Goal: Transaction & Acquisition: Purchase product/service

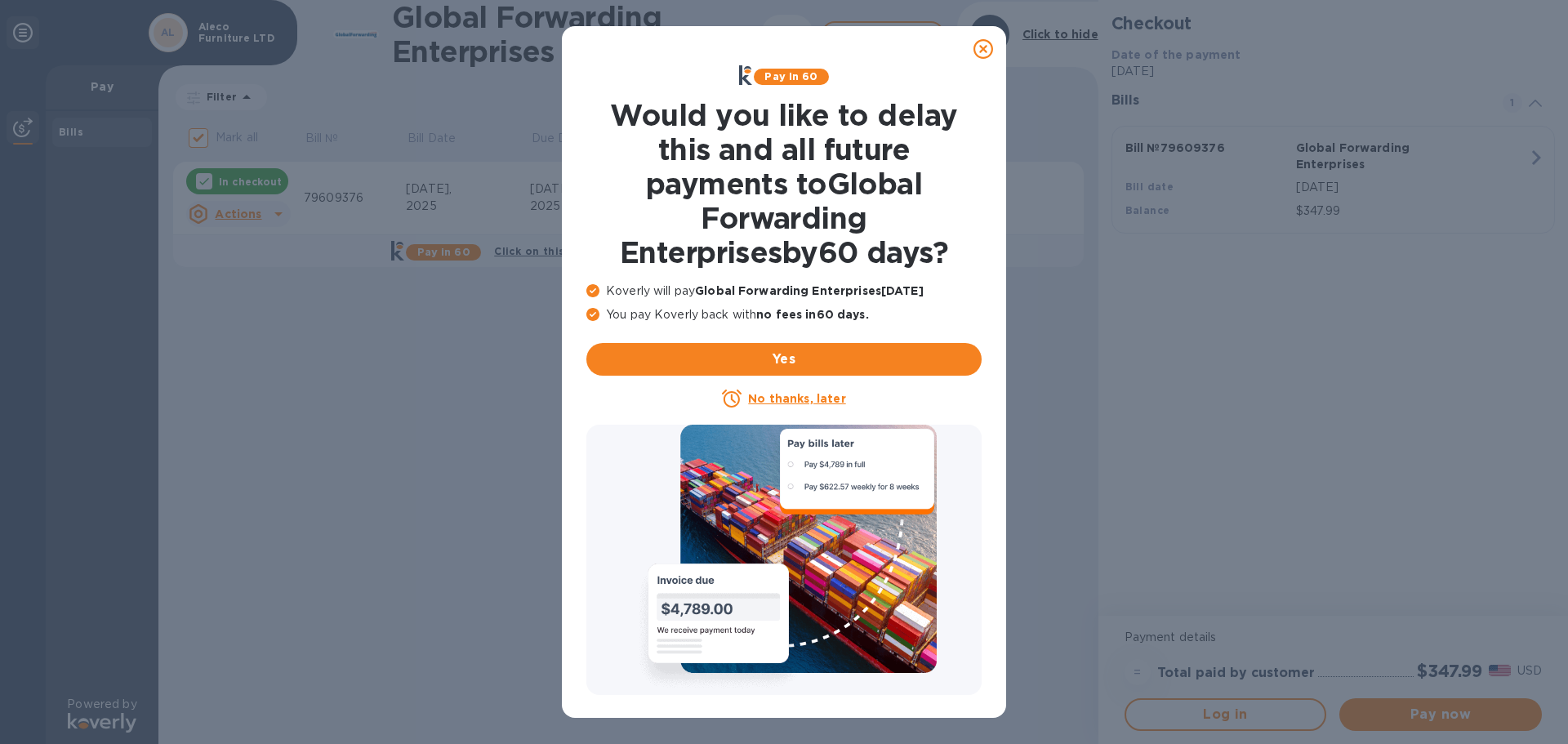
click at [985, 52] on icon at bounding box center [983, 48] width 19 height 19
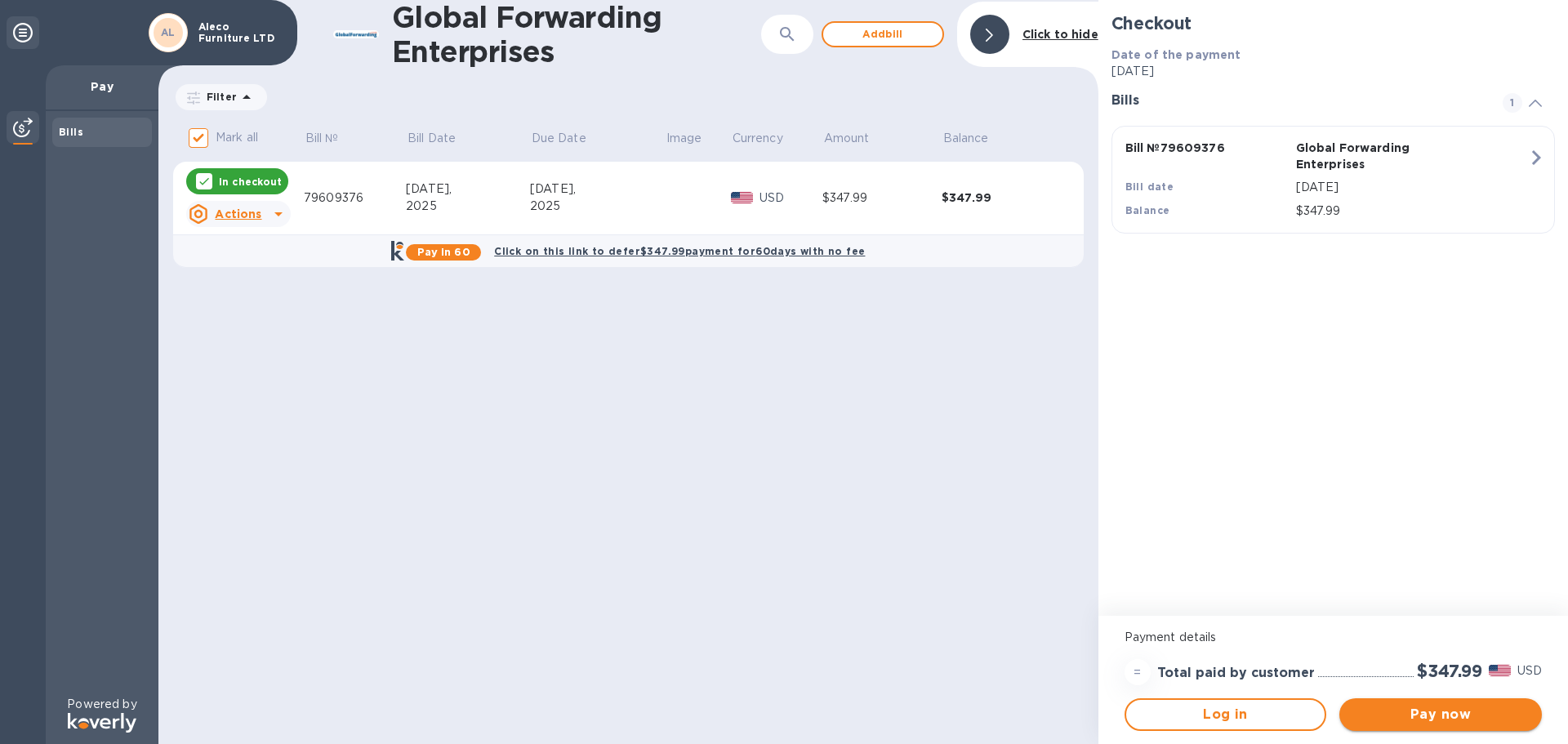
click at [1470, 714] on span "Pay now" at bounding box center [1440, 714] width 176 height 19
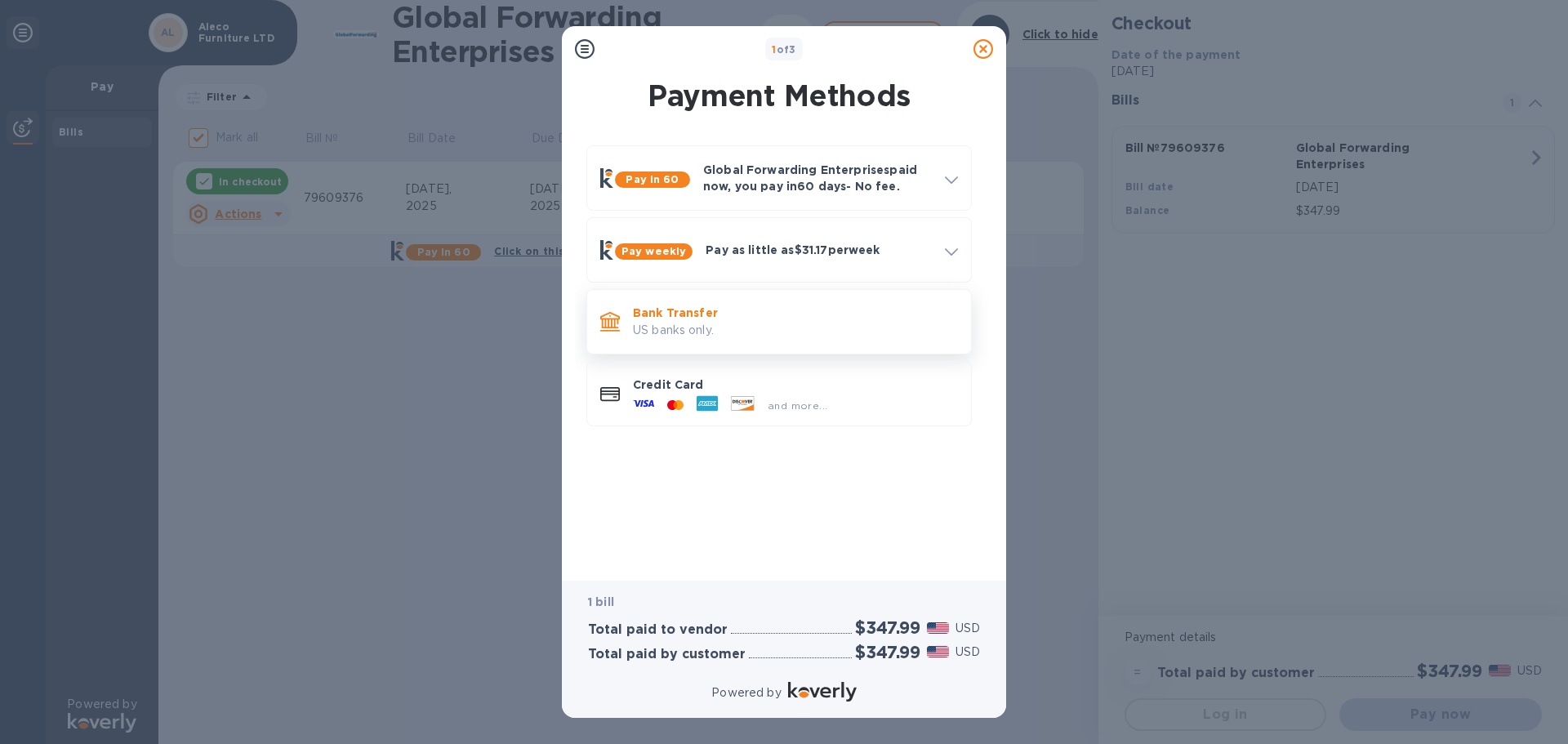
click at [716, 316] on p "Bank Transfer" at bounding box center [795, 312] width 325 height 17
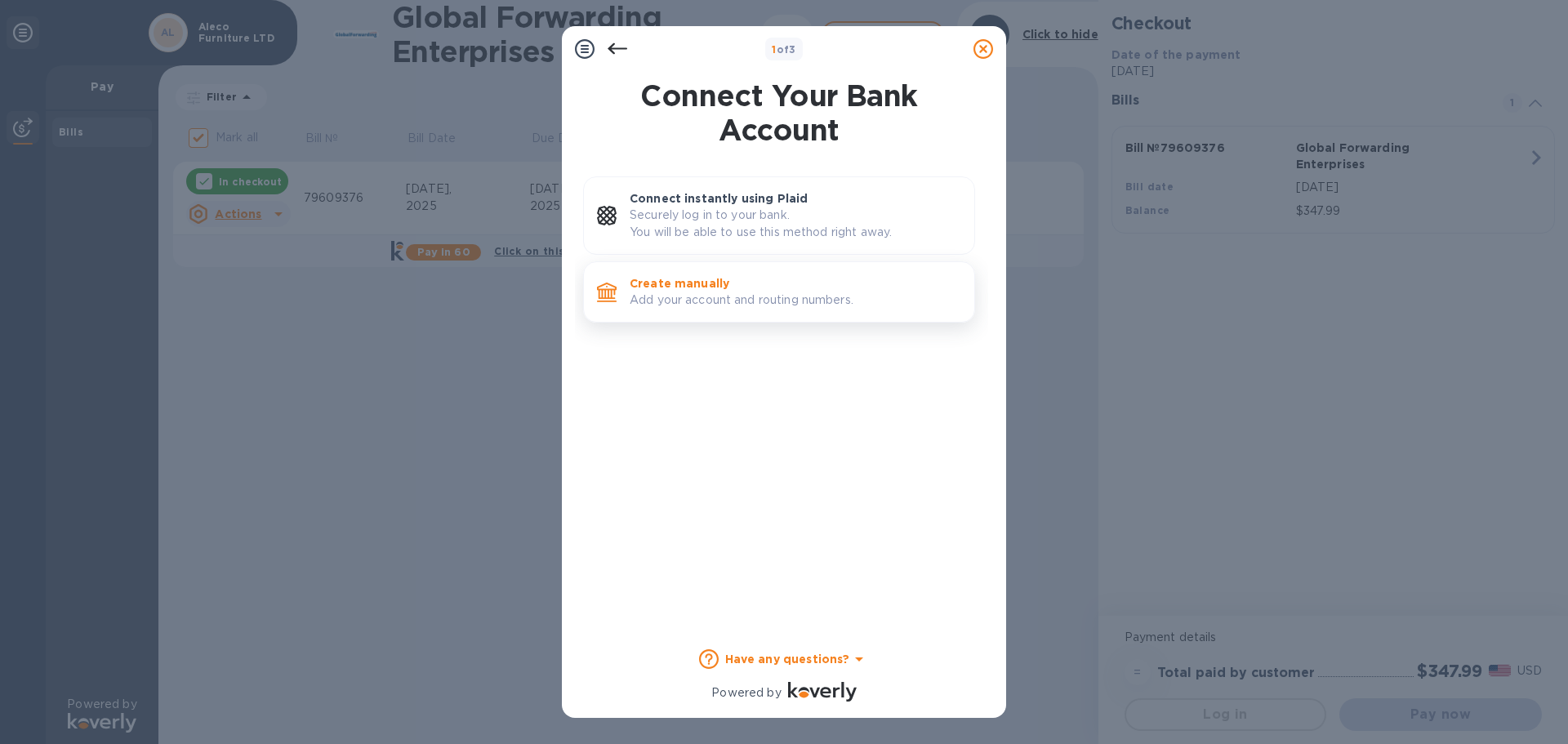
click at [741, 281] on p "Create manually" at bounding box center [795, 283] width 332 height 17
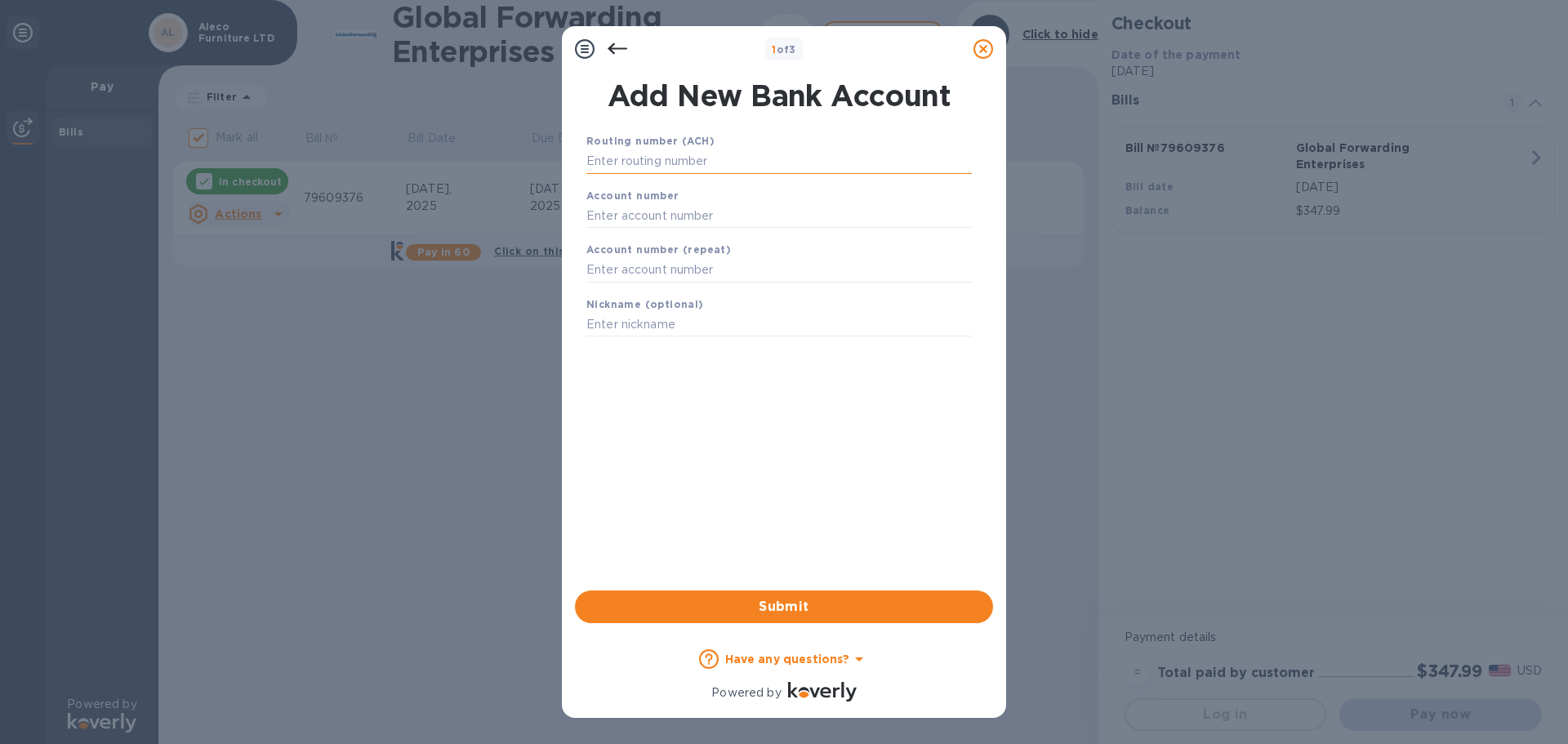
click at [726, 166] on input "text" at bounding box center [779, 161] width 385 height 25
type input "121000358"
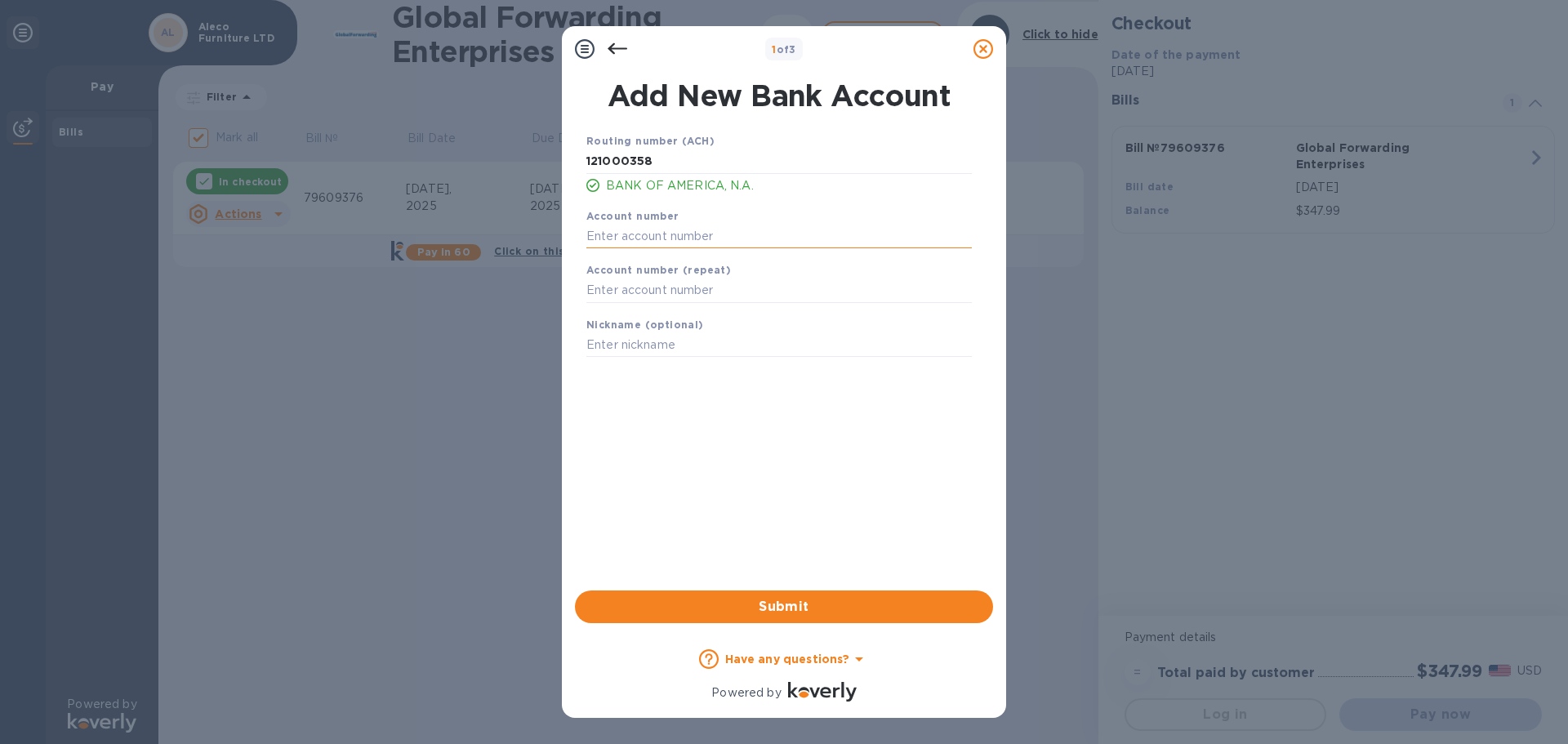
click at [666, 240] on input "text" at bounding box center [779, 236] width 385 height 25
type input "325190544711"
drag, startPoint x: 642, startPoint y: 296, endPoint x: 650, endPoint y: 293, distance: 8.5
click at [645, 296] on input "text" at bounding box center [779, 291] width 385 height 25
type input "325190544711"
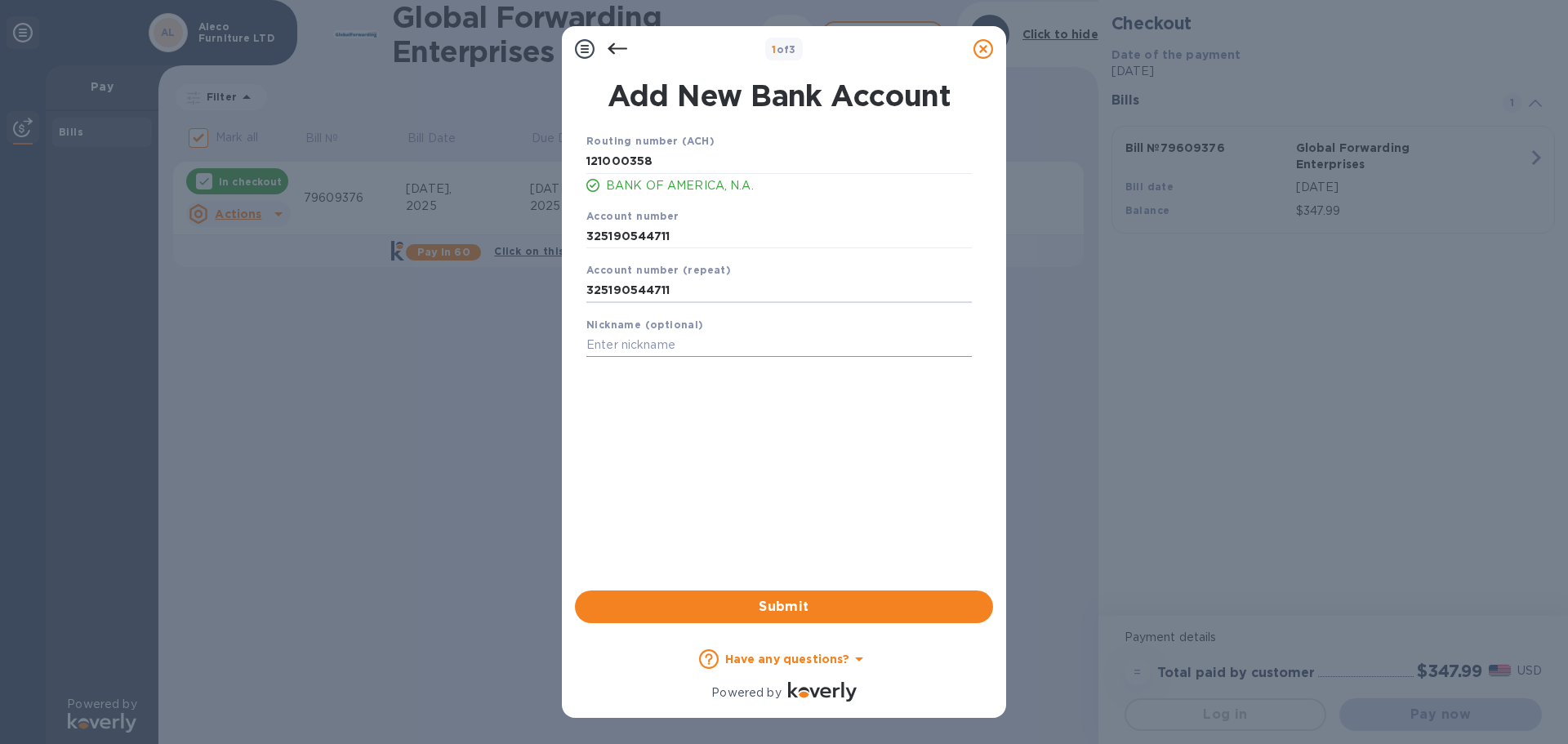
click at [666, 352] on input "text" at bounding box center [779, 346] width 385 height 25
type input "[PERSON_NAME]"
click at [830, 623] on div "Submit" at bounding box center [783, 606] width 431 height 46
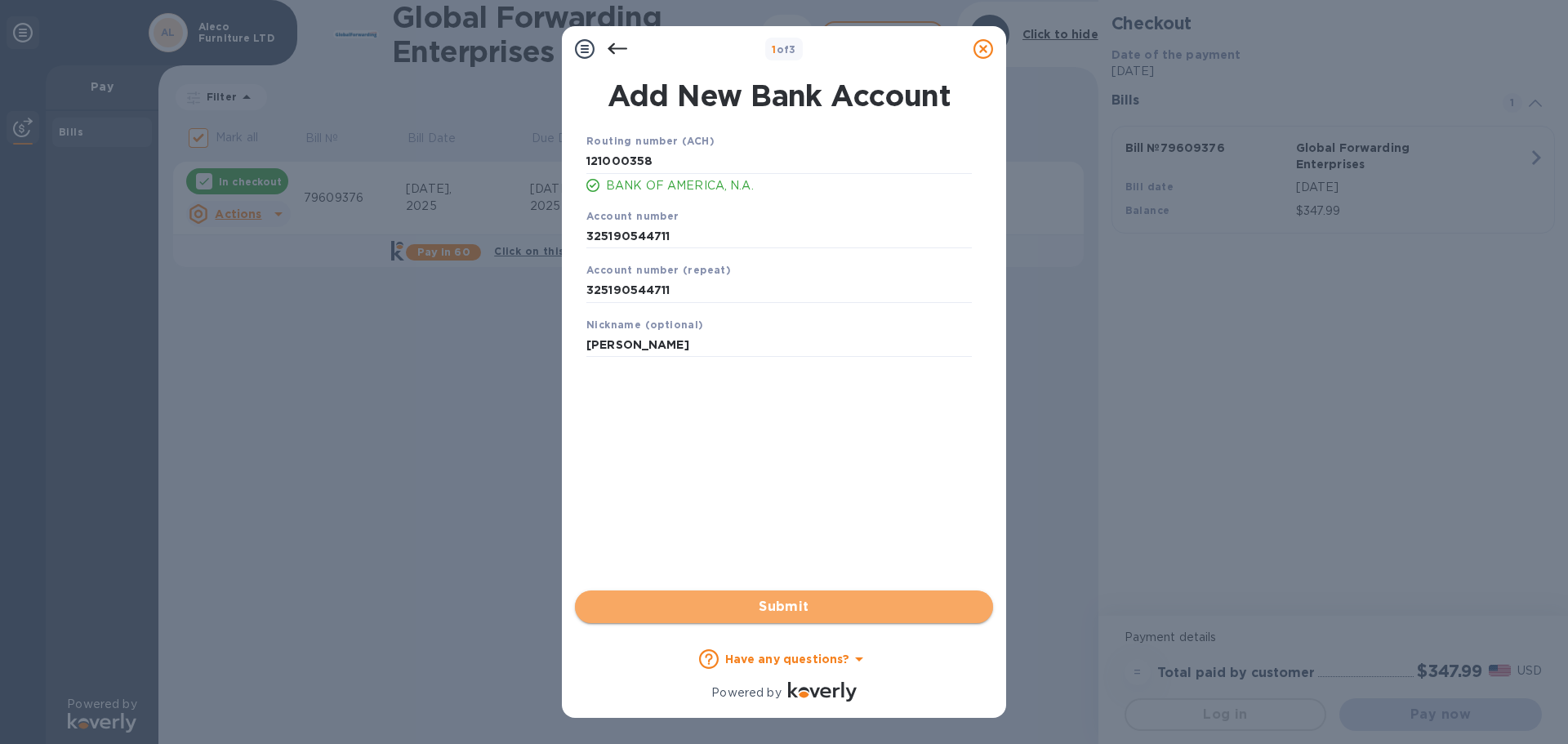
click at [844, 597] on span "Submit" at bounding box center [784, 606] width 392 height 19
